Goal: Task Accomplishment & Management: Complete application form

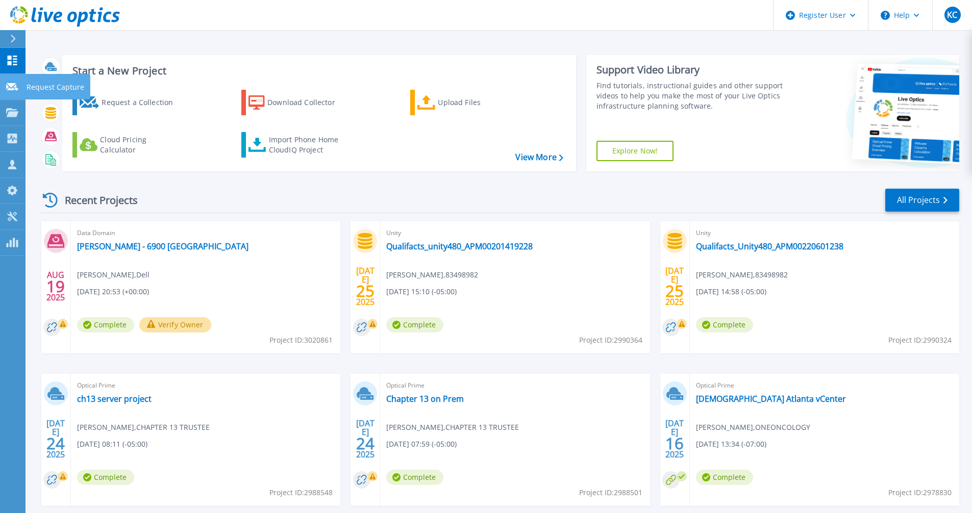
click at [16, 88] on icon at bounding box center [12, 87] width 12 height 8
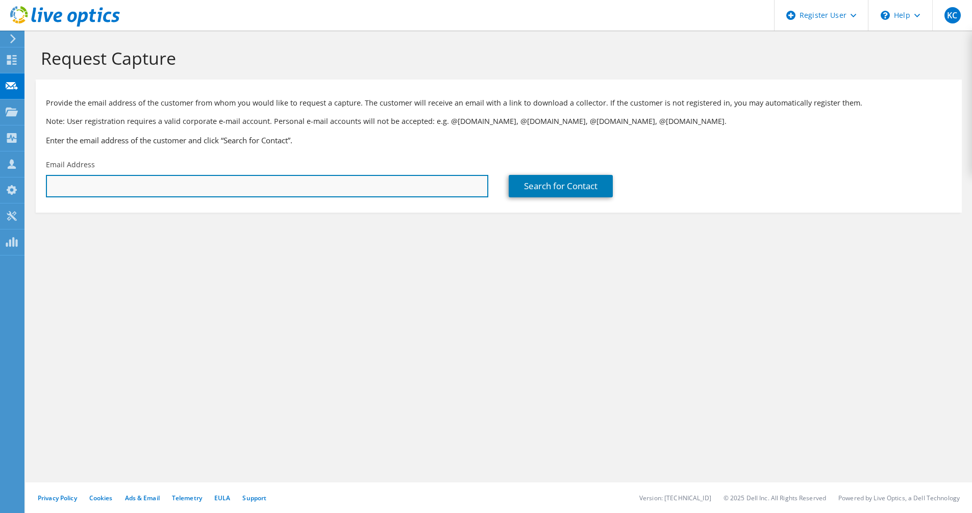
click at [250, 192] on input "text" at bounding box center [267, 186] width 442 height 22
drag, startPoint x: 220, startPoint y: 180, endPoint x: 55, endPoint y: 168, distance: 165.7
click at [1, 169] on div "KC Dell User Kerrigan Clark Kerrigan.Clark@dell.com Dell My Profile Log Out \n …" at bounding box center [486, 256] width 972 height 513
drag, startPoint x: 115, startPoint y: 192, endPoint x: 49, endPoint y: 188, distance: 65.9
click at [49, 188] on input "ishma" at bounding box center [267, 186] width 442 height 22
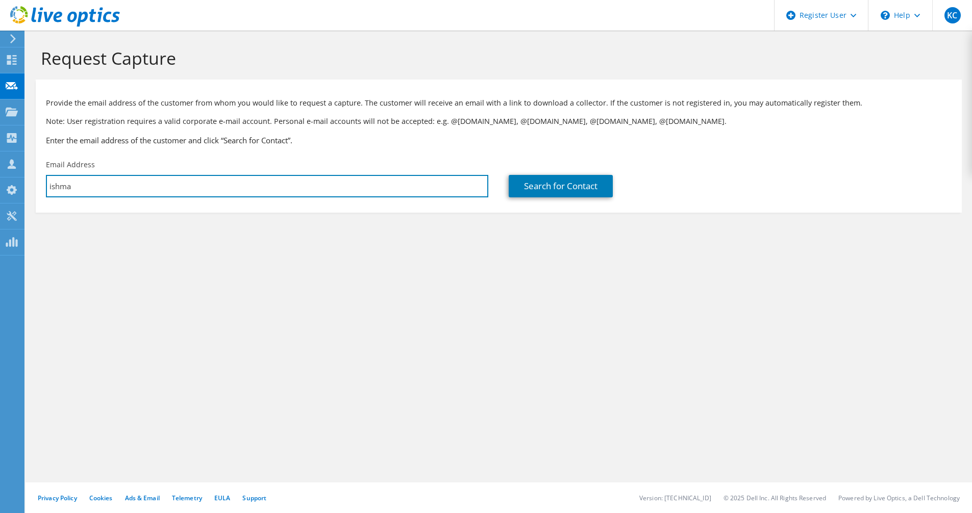
paste input "mael.garcia-ortolaza@ingramcontent.com"
type input "[PERSON_NAME][EMAIL_ADDRESS][PERSON_NAME][DOMAIN_NAME]"
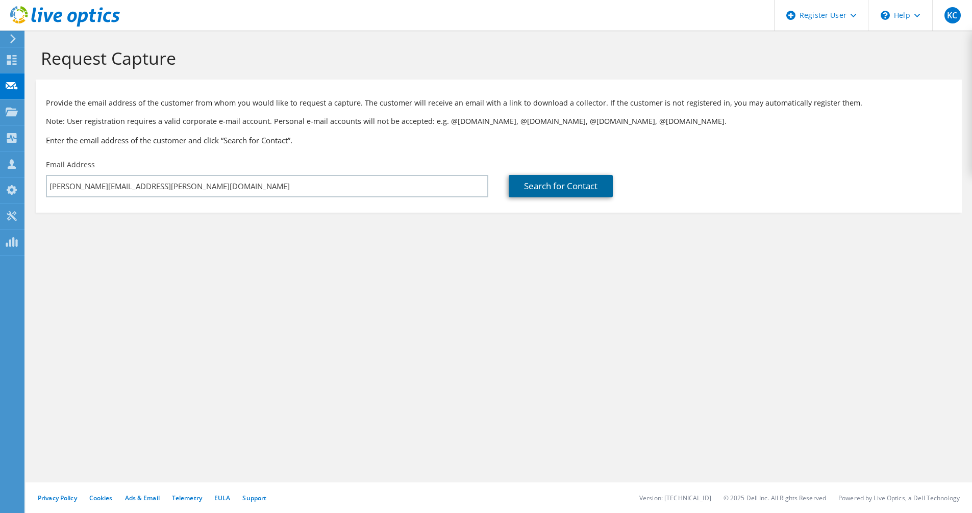
click at [545, 181] on link "Search for Contact" at bounding box center [561, 186] width 104 height 22
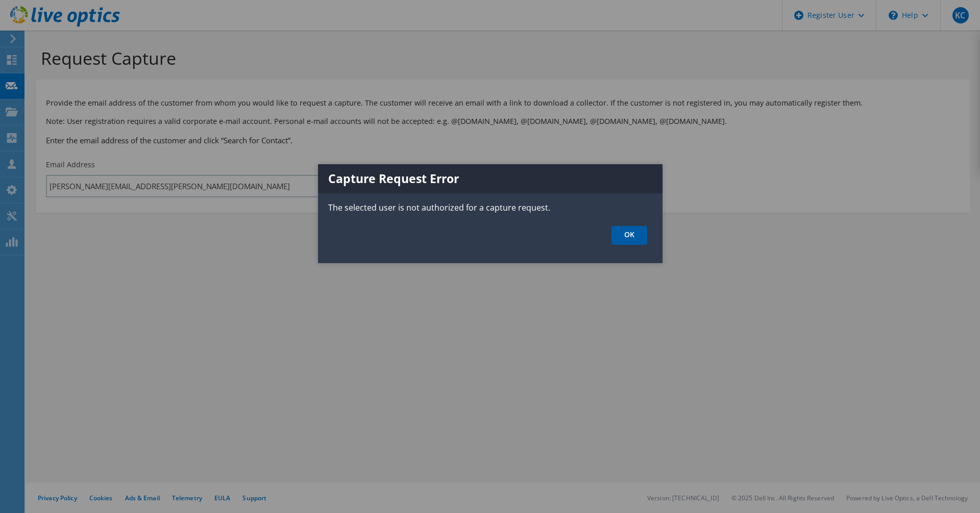
click at [644, 235] on link "OK" at bounding box center [629, 235] width 36 height 19
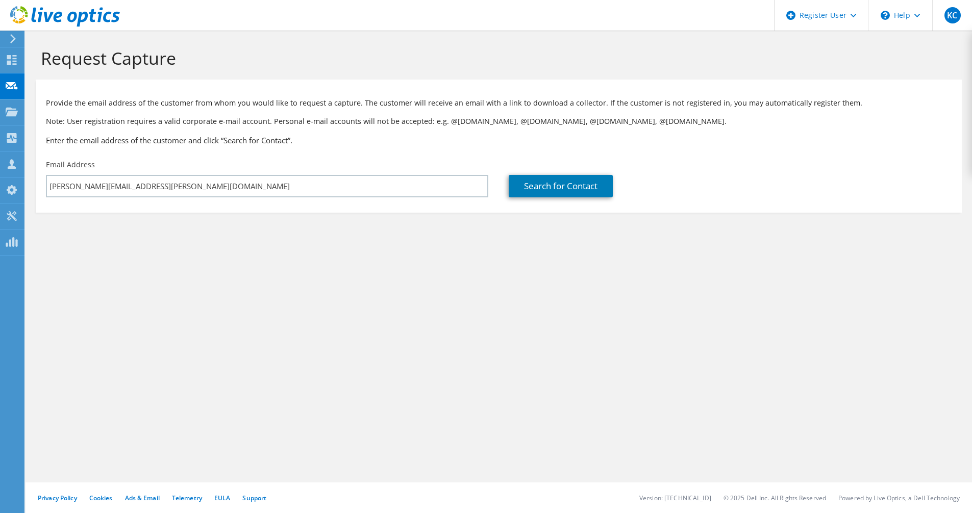
drag, startPoint x: 634, startPoint y: 228, endPoint x: 507, endPoint y: 240, distance: 127.1
click at [509, 240] on section "Request Capture Provide the email address of the customer from whom you would l…" at bounding box center [499, 147] width 947 height 233
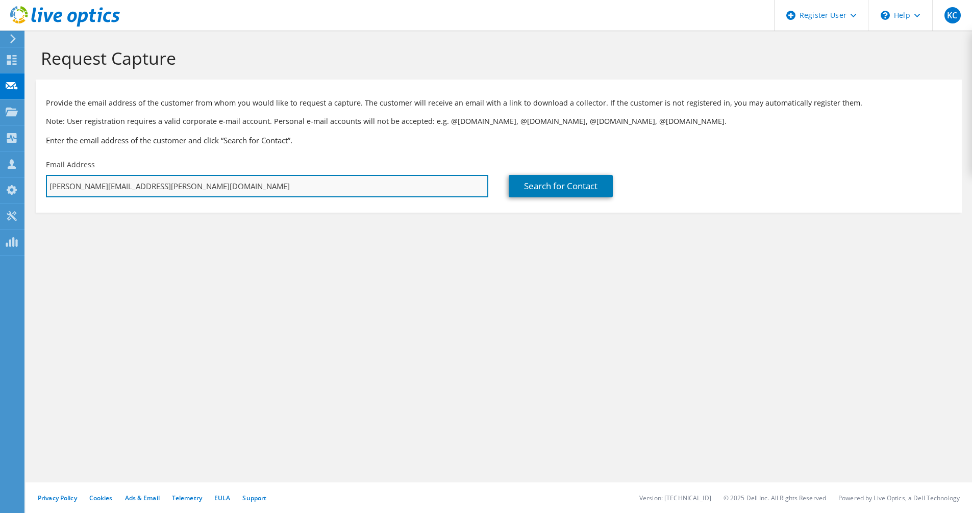
click at [250, 188] on input "[PERSON_NAME][EMAIL_ADDRESS][PERSON_NAME][DOMAIN_NAME]" at bounding box center [267, 186] width 442 height 22
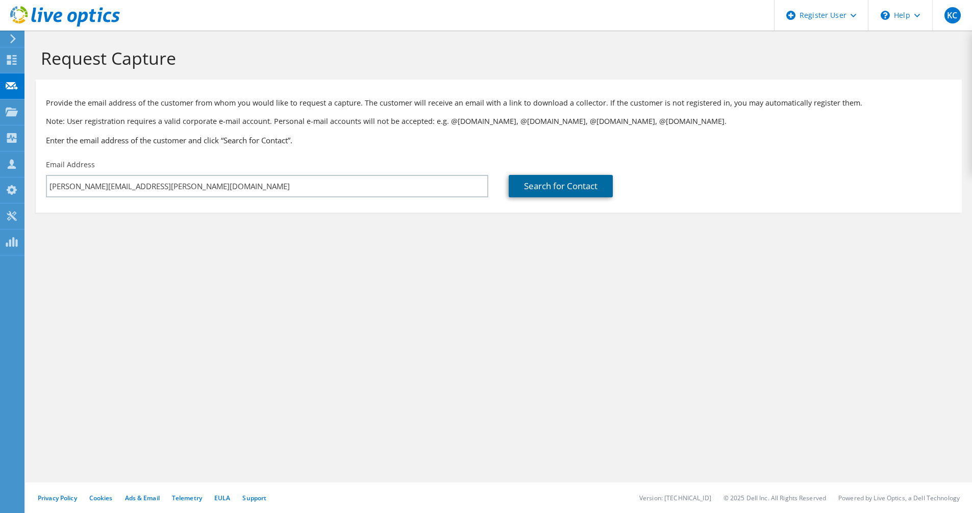
click at [592, 188] on link "Search for Contact" at bounding box center [561, 186] width 104 height 22
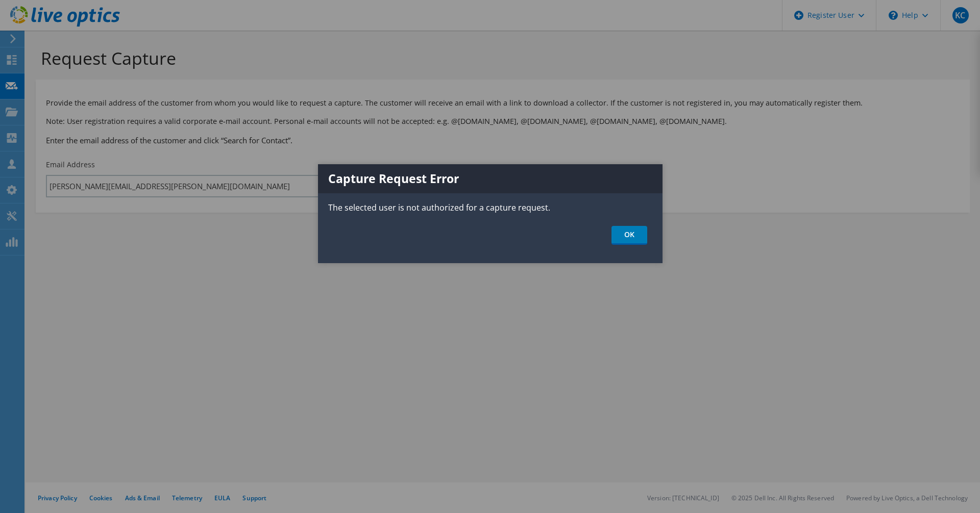
click at [658, 241] on ul "OK" at bounding box center [490, 235] width 344 height 19
click at [634, 241] on link "OK" at bounding box center [629, 235] width 36 height 19
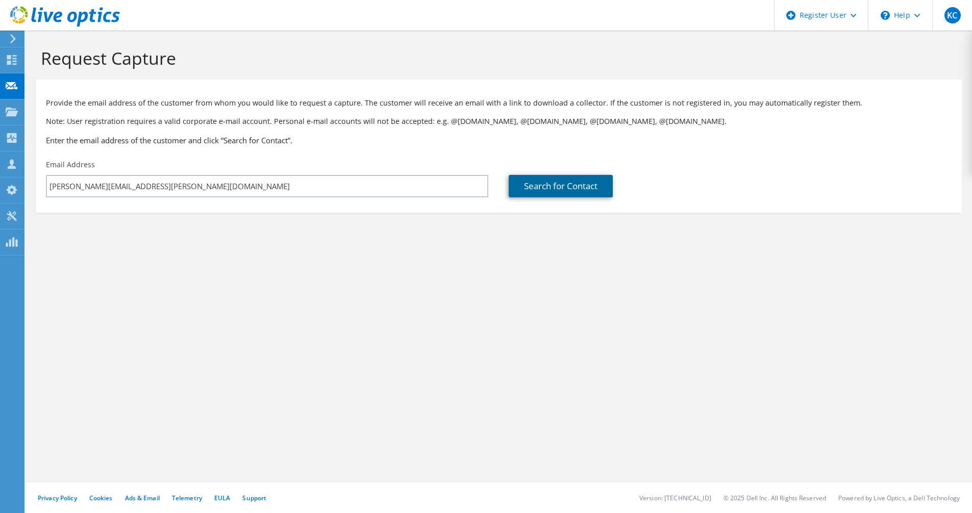
click at [546, 178] on link "Search for Contact" at bounding box center [561, 186] width 104 height 22
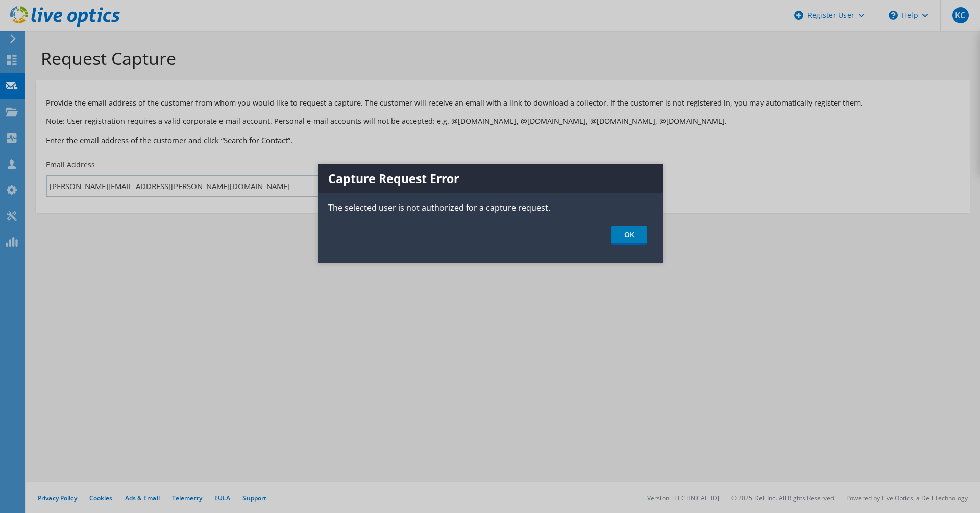
click at [546, 178] on h1 "Capture Request Error" at bounding box center [490, 178] width 344 height 29
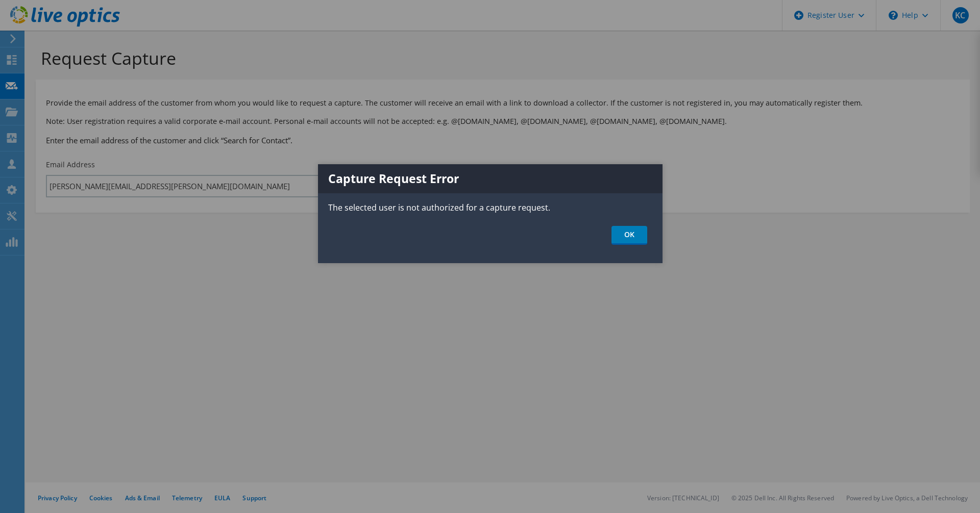
click at [551, 200] on div "Capture Request Error The selected user is not authorized for a capture request…" at bounding box center [490, 213] width 344 height 99
click at [637, 235] on link "OK" at bounding box center [629, 235] width 36 height 19
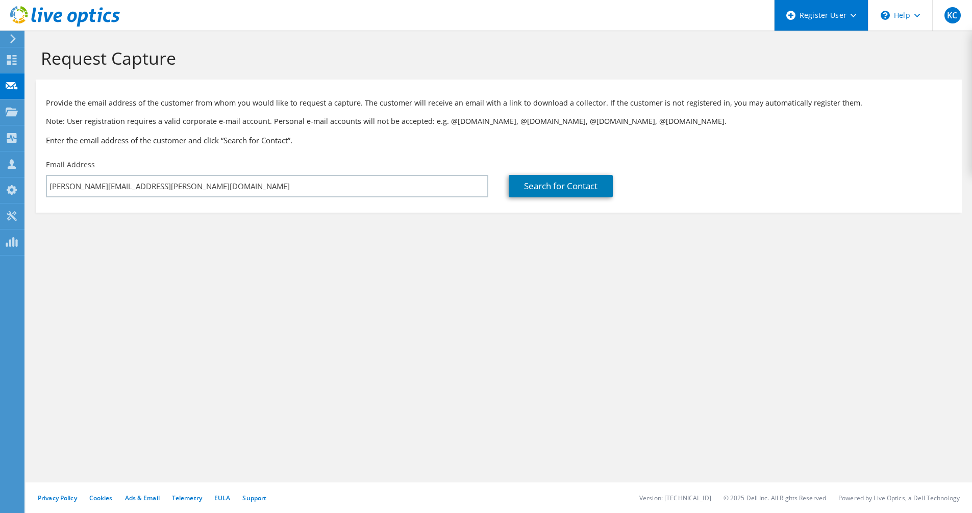
click at [839, 14] on div "Register User" at bounding box center [821, 15] width 94 height 31
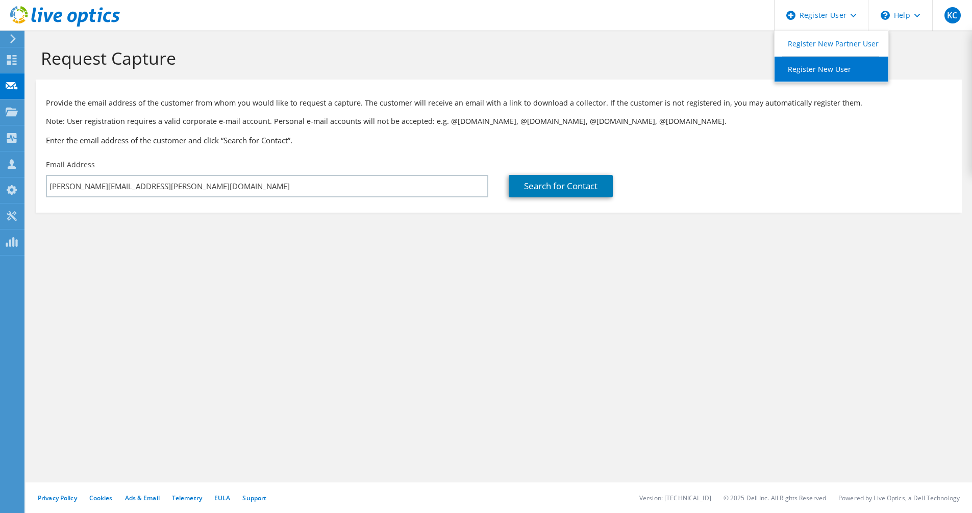
click at [830, 70] on link "Register New User" at bounding box center [832, 69] width 114 height 25
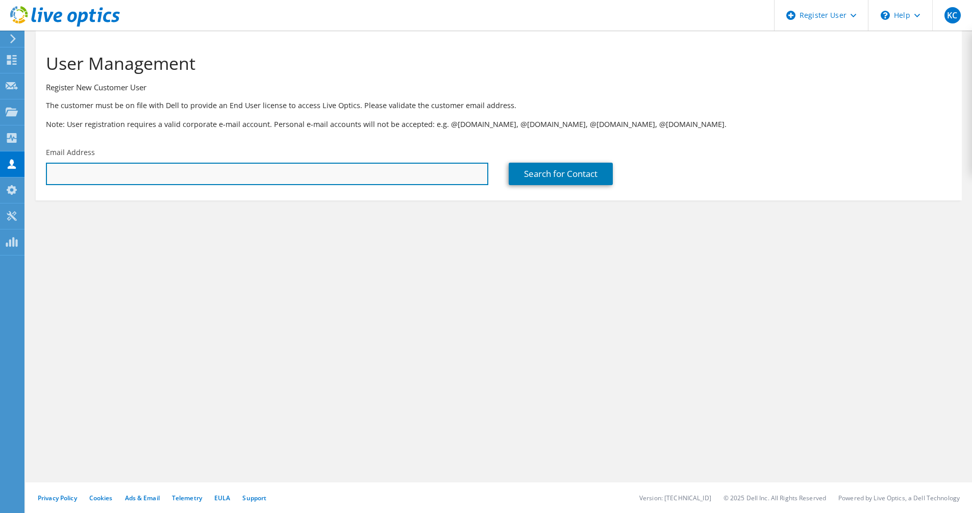
click at [316, 177] on input "text" at bounding box center [267, 174] width 442 height 22
click at [184, 175] on input "text" at bounding box center [267, 174] width 442 height 22
paste input "[PERSON_NAME][EMAIL_ADDRESS][PERSON_NAME][DOMAIN_NAME]"
type input "[PERSON_NAME][EMAIL_ADDRESS][PERSON_NAME][DOMAIN_NAME]"
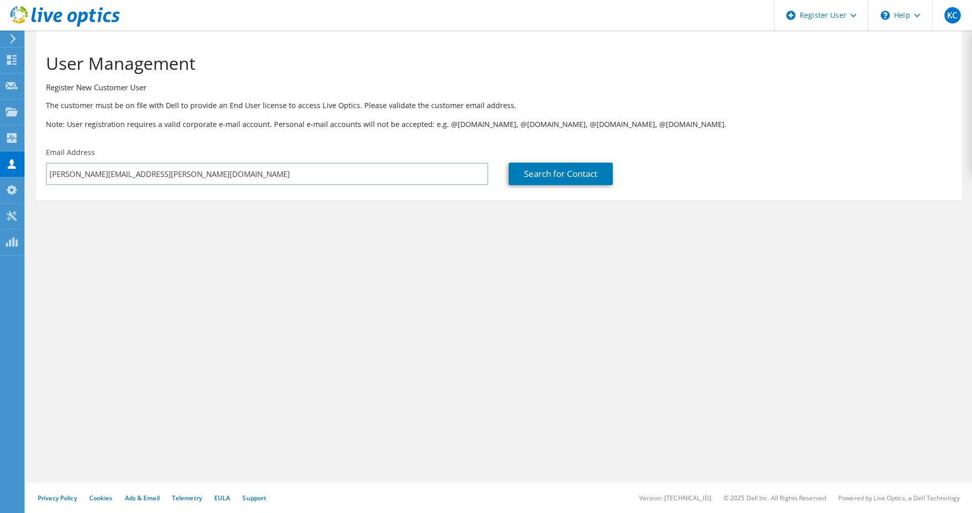
click at [532, 136] on div "User Management Register New Customer User The customer must be on file with De…" at bounding box center [499, 89] width 926 height 107
click at [572, 160] on div "Search for Contact" at bounding box center [730, 166] width 463 height 48
click at [577, 175] on link "Search for Contact" at bounding box center [561, 174] width 104 height 22
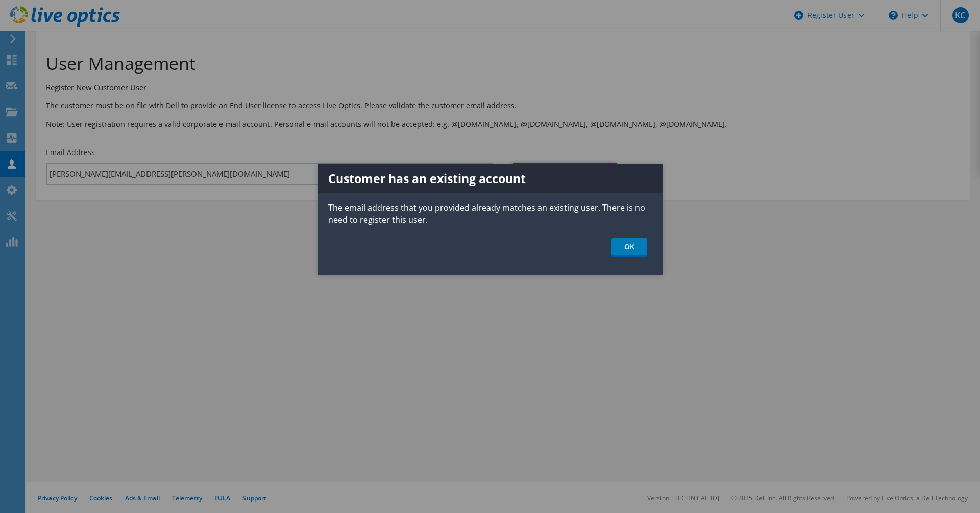
click at [629, 260] on div "Customer has an existing account The email address that you provided already ma…" at bounding box center [490, 219] width 344 height 111
click at [637, 256] on link "OK" at bounding box center [629, 247] width 36 height 19
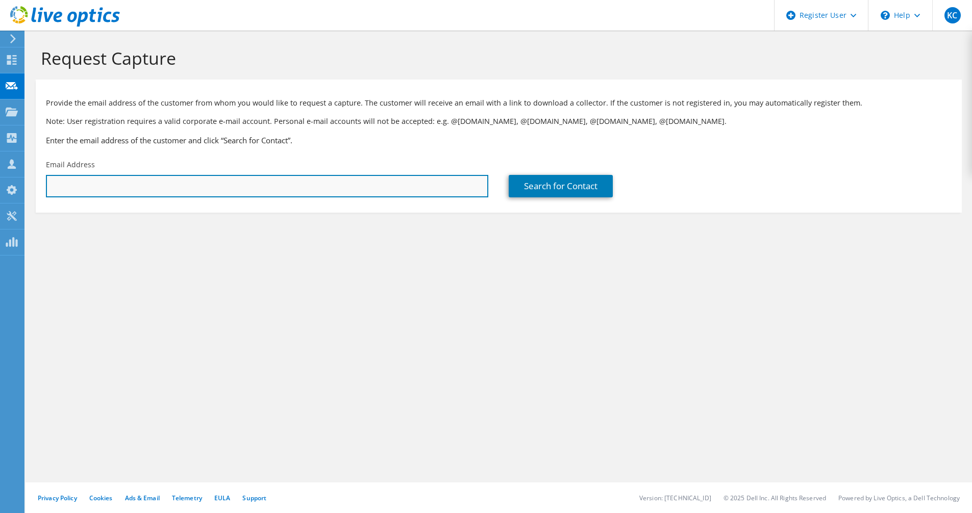
click at [106, 182] on input "text" at bounding box center [267, 186] width 442 height 22
paste input "[PERSON_NAME][EMAIL_ADDRESS][PERSON_NAME][DOMAIN_NAME]"
type input "[PERSON_NAME][EMAIL_ADDRESS][PERSON_NAME][DOMAIN_NAME]"
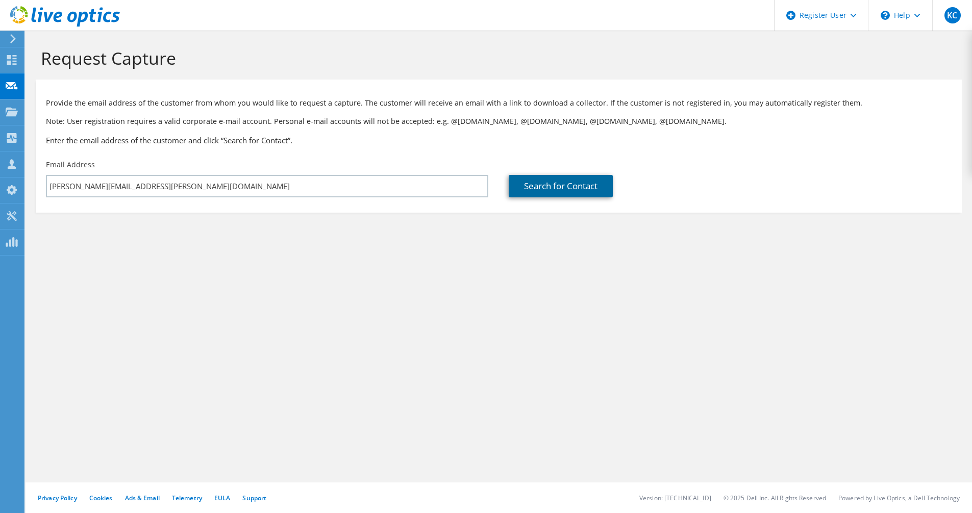
click at [551, 189] on link "Search for Contact" at bounding box center [561, 186] width 104 height 22
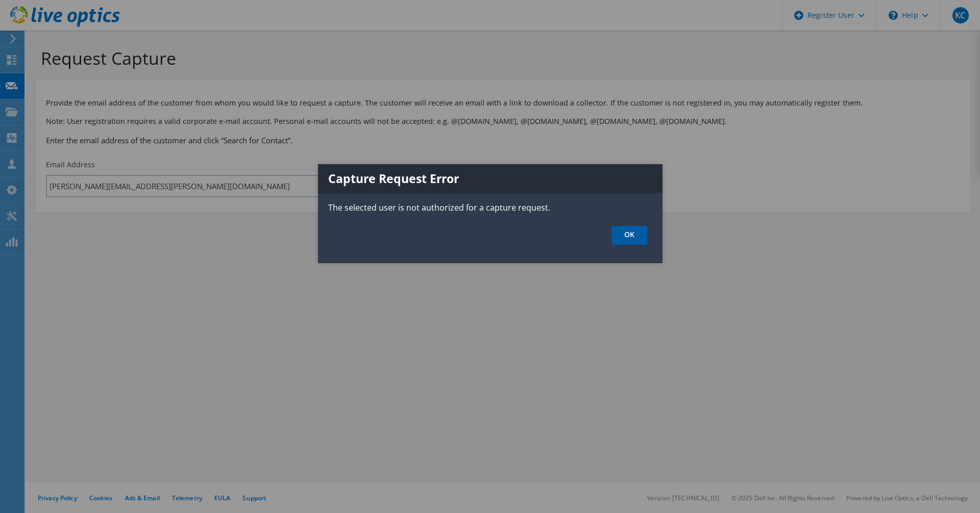
click at [640, 227] on link "OK" at bounding box center [629, 235] width 36 height 19
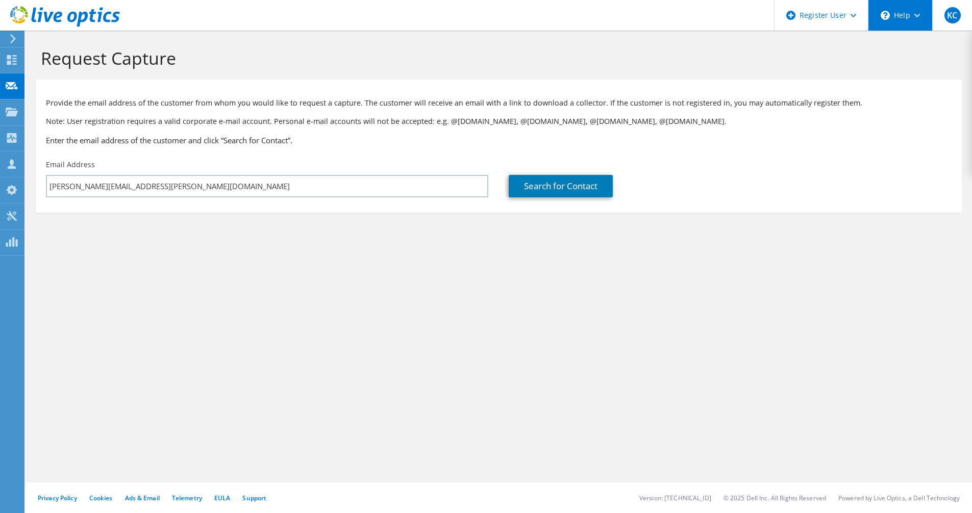
click at [894, 16] on div "\n Help" at bounding box center [900, 15] width 64 height 31
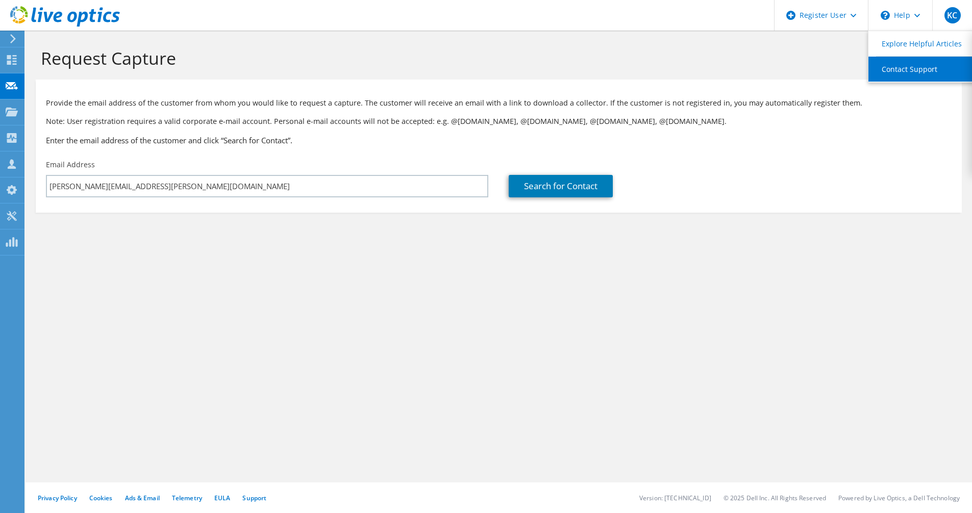
click at [903, 59] on link "Contact Support" at bounding box center [925, 69] width 114 height 25
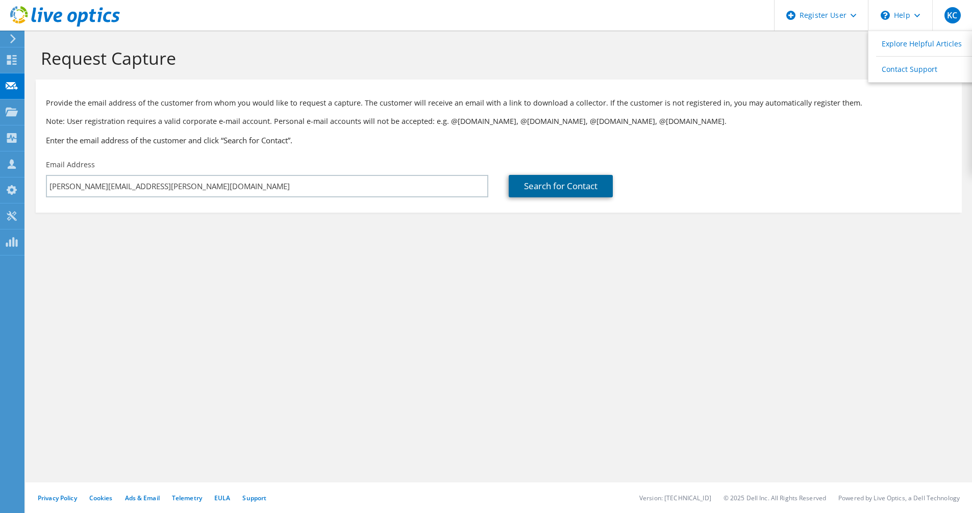
click at [527, 194] on link "Search for Contact" at bounding box center [561, 186] width 104 height 22
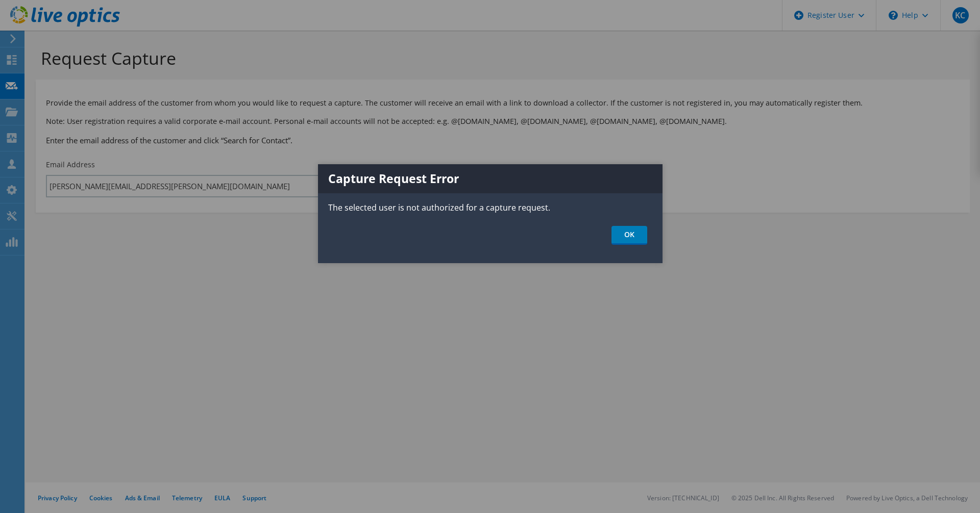
click at [872, 193] on div at bounding box center [490, 256] width 980 height 513
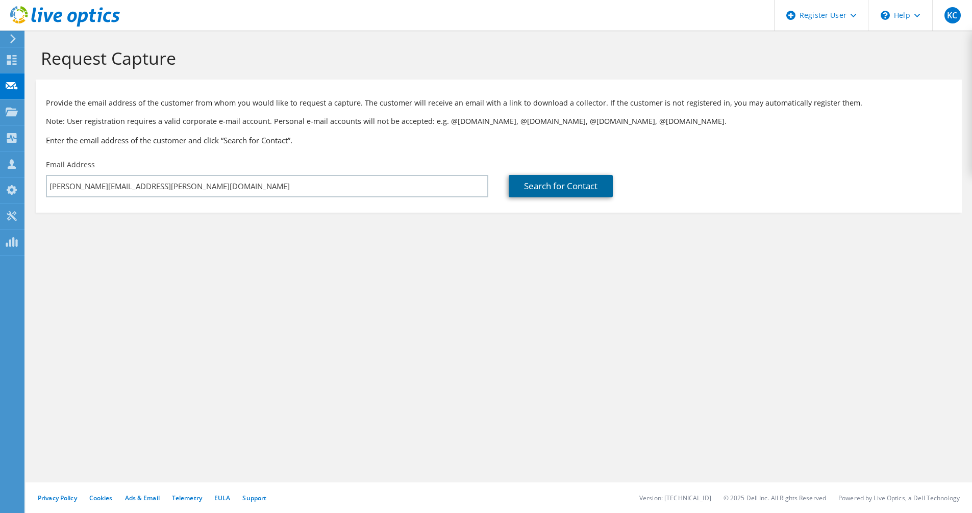
click at [556, 191] on link "Search for Contact" at bounding box center [561, 186] width 104 height 22
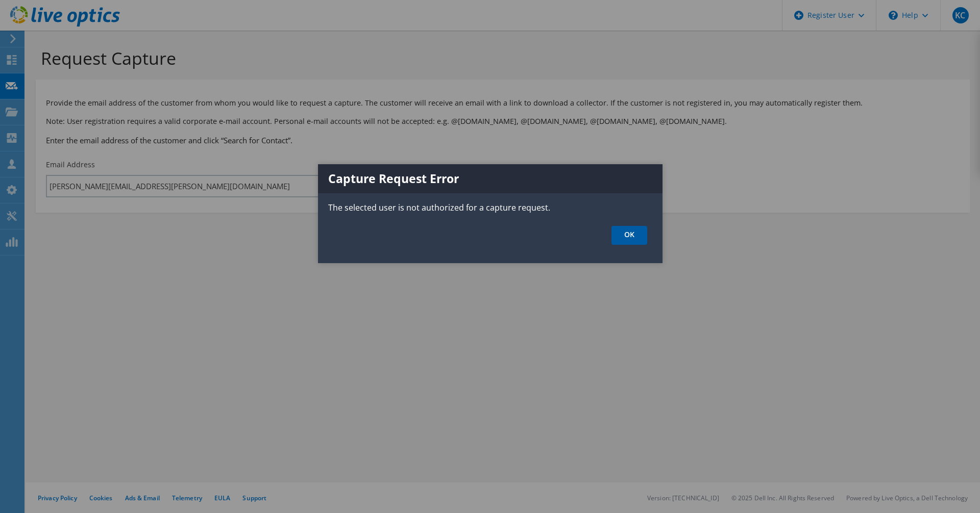
click at [616, 236] on link "OK" at bounding box center [629, 235] width 36 height 19
